Goal: Information Seeking & Learning: Learn about a topic

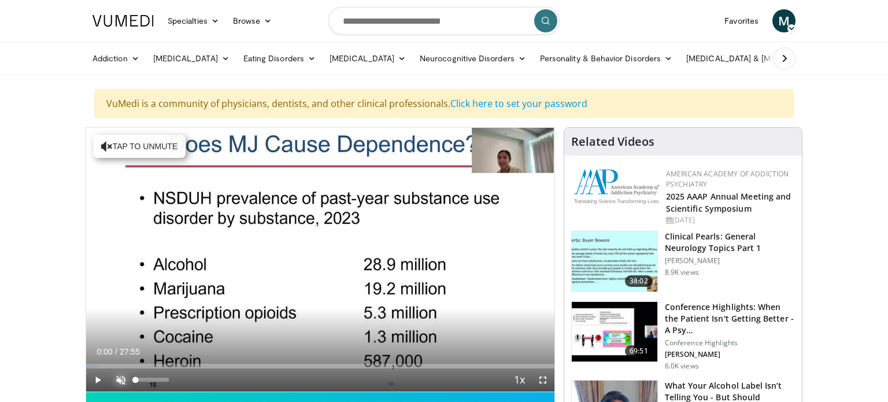
click at [121, 380] on span "Video Player" at bounding box center [120, 379] width 23 height 23
click at [97, 379] on span "Video Player" at bounding box center [97, 379] width 23 height 23
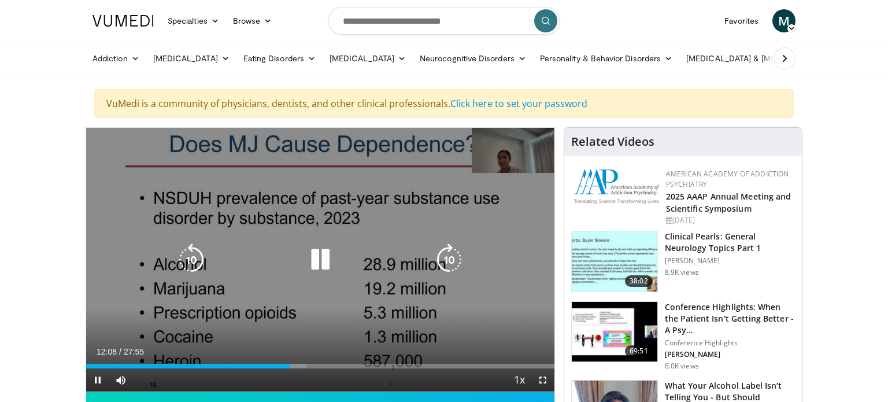
click at [320, 263] on icon "Video Player" at bounding box center [320, 259] width 32 height 32
click at [324, 263] on icon "Video Player" at bounding box center [320, 259] width 32 height 32
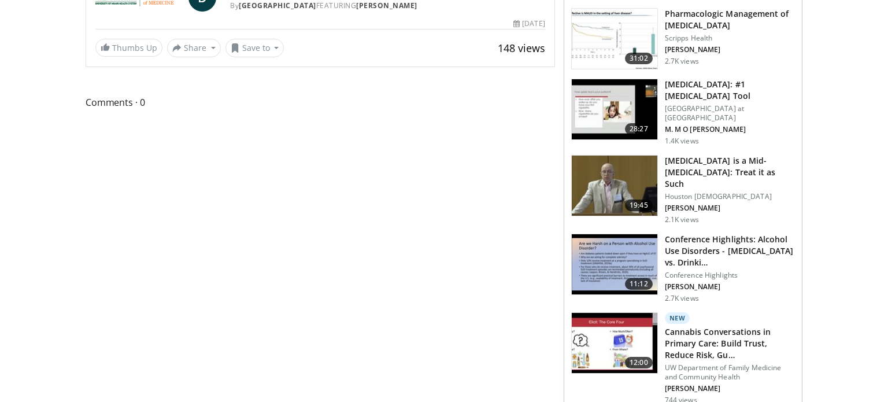
scroll to position [451, 0]
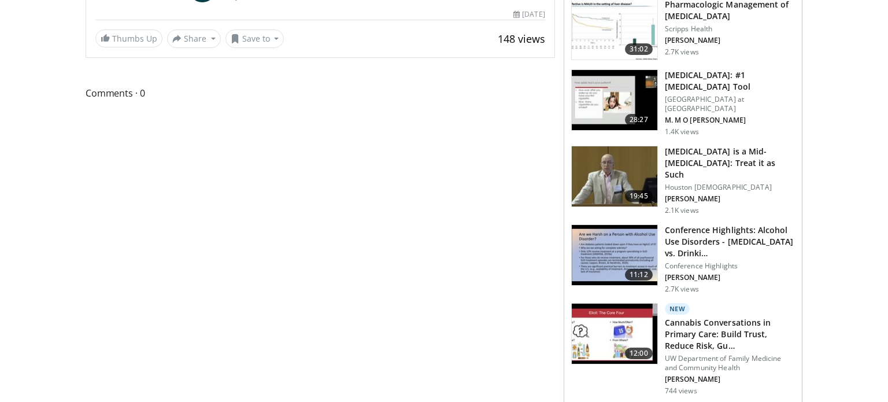
click at [605, 242] on img at bounding box center [615, 255] width 86 height 60
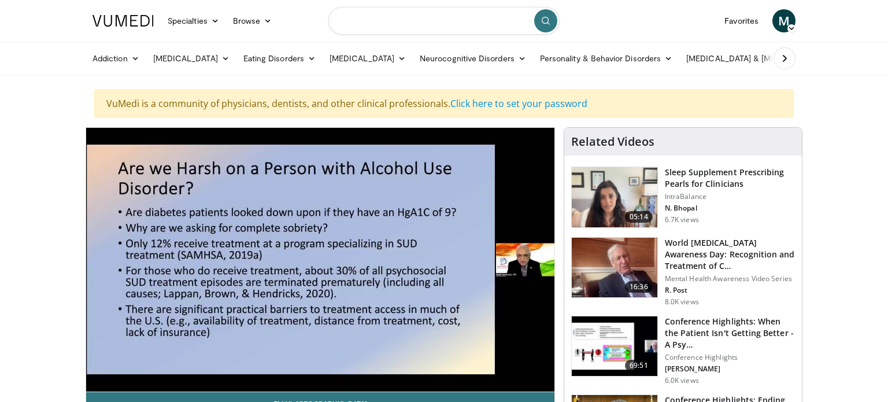
click at [407, 17] on input "Search topics, interventions" at bounding box center [443, 21] width 231 height 28
type input "**********"
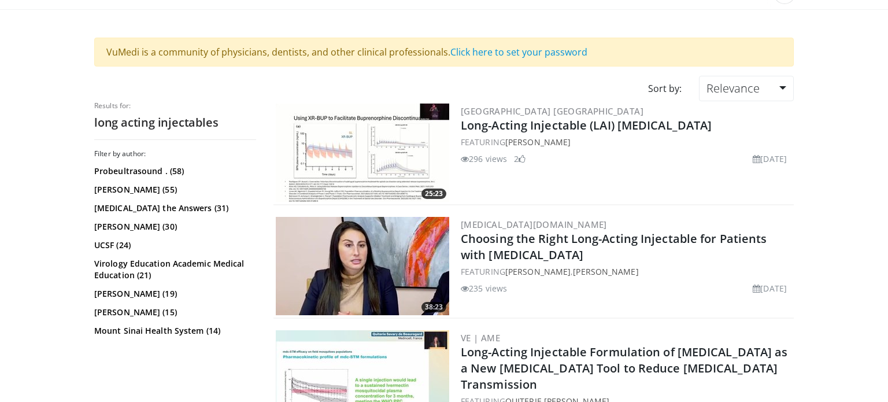
scroll to position [67, 0]
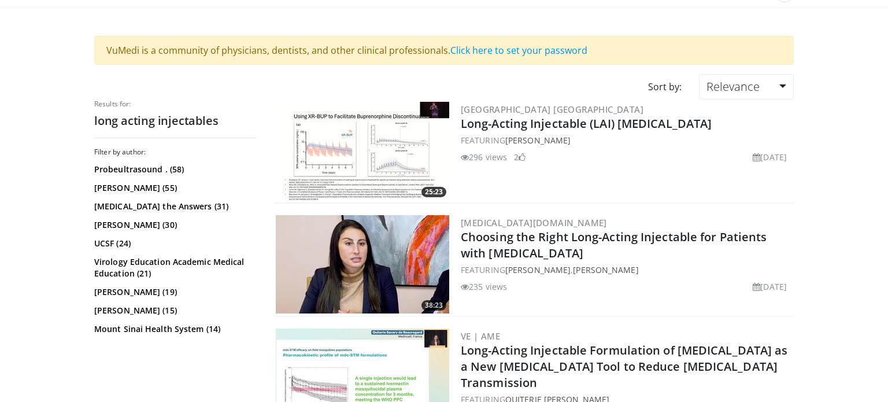
click at [356, 164] on img at bounding box center [362, 151] width 173 height 98
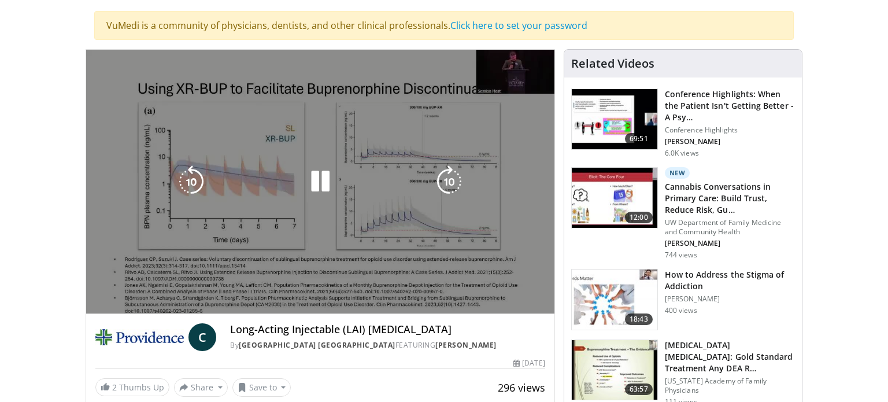
scroll to position [66, 0]
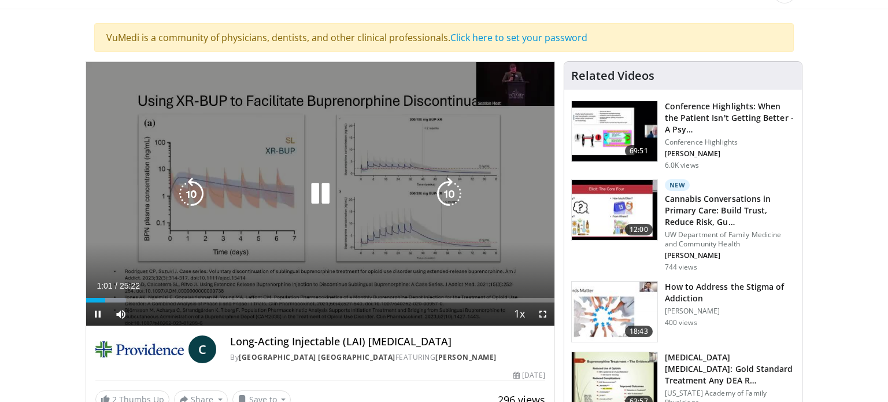
click at [319, 194] on icon "Video Player" at bounding box center [320, 194] width 32 height 32
